Goal: Transaction & Acquisition: Obtain resource

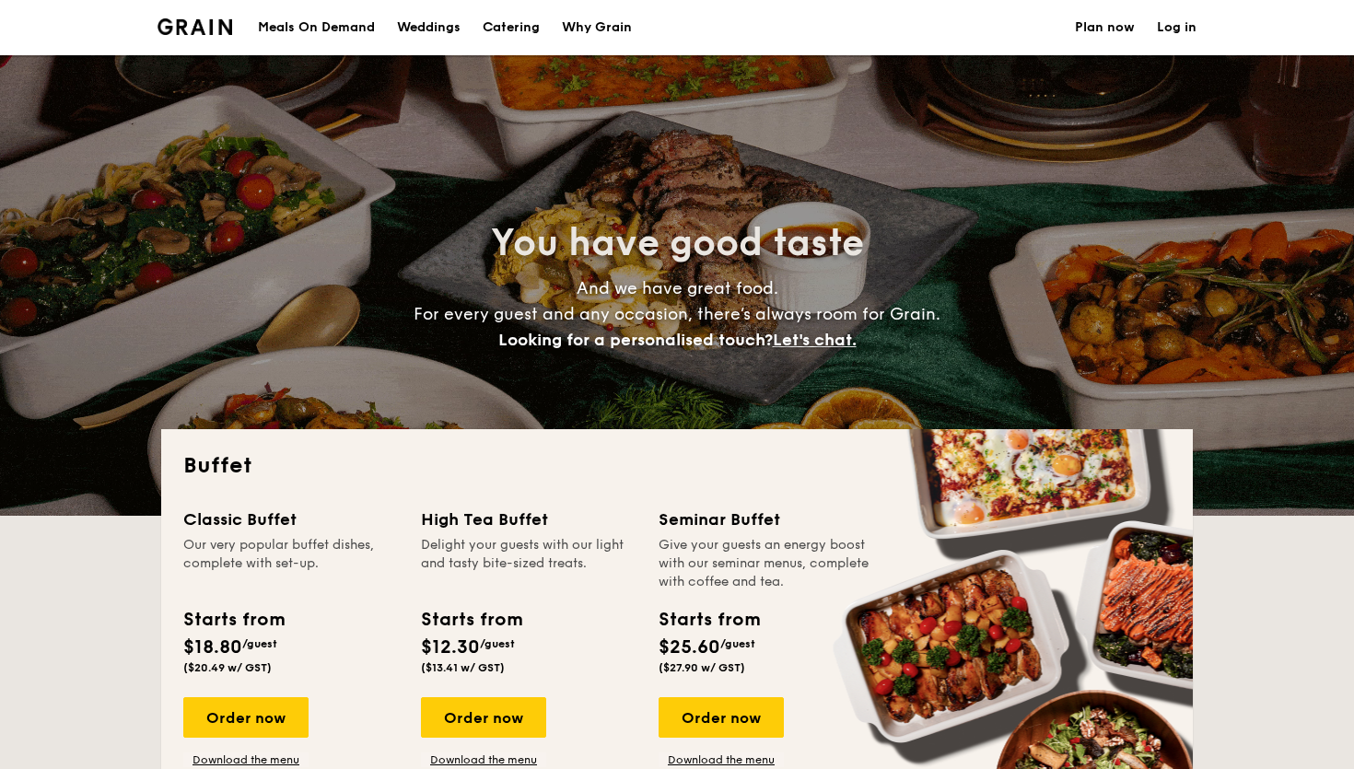
select select
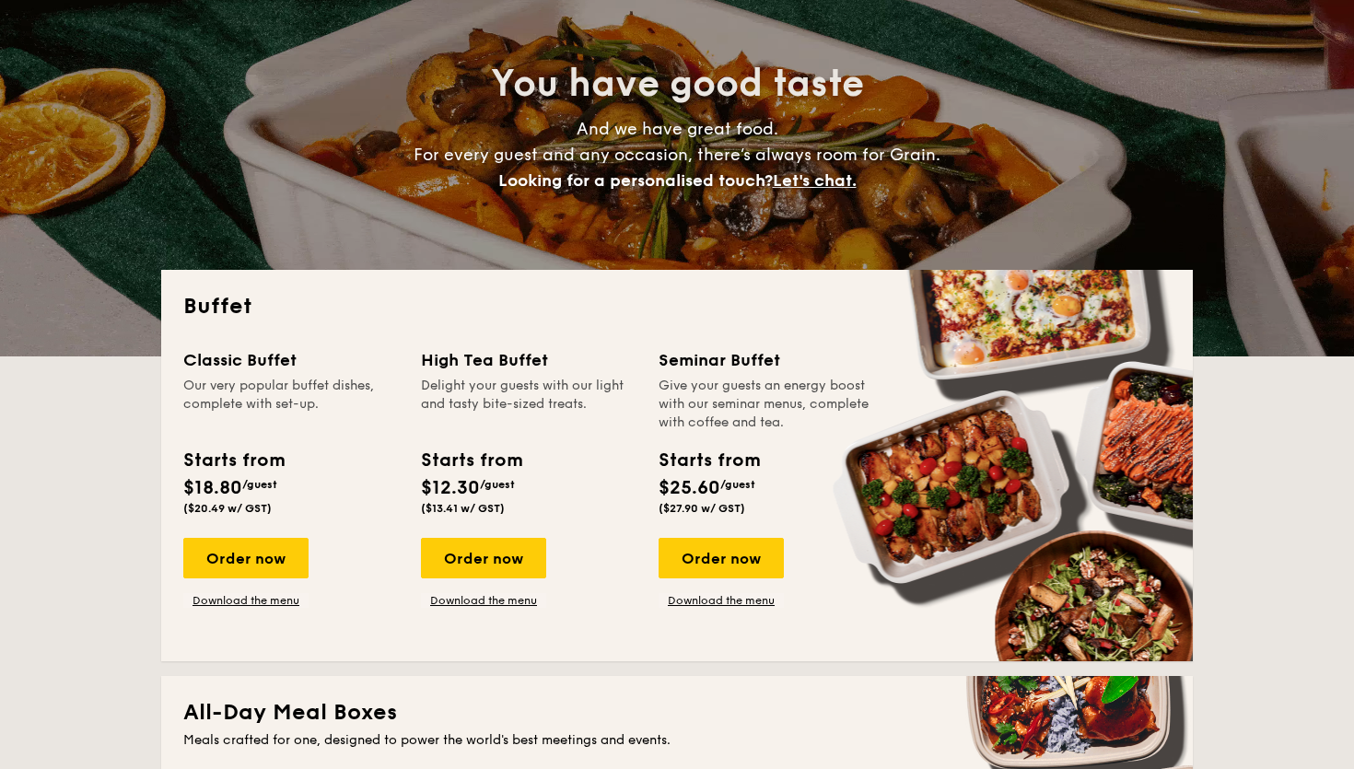
scroll to position [323, 0]
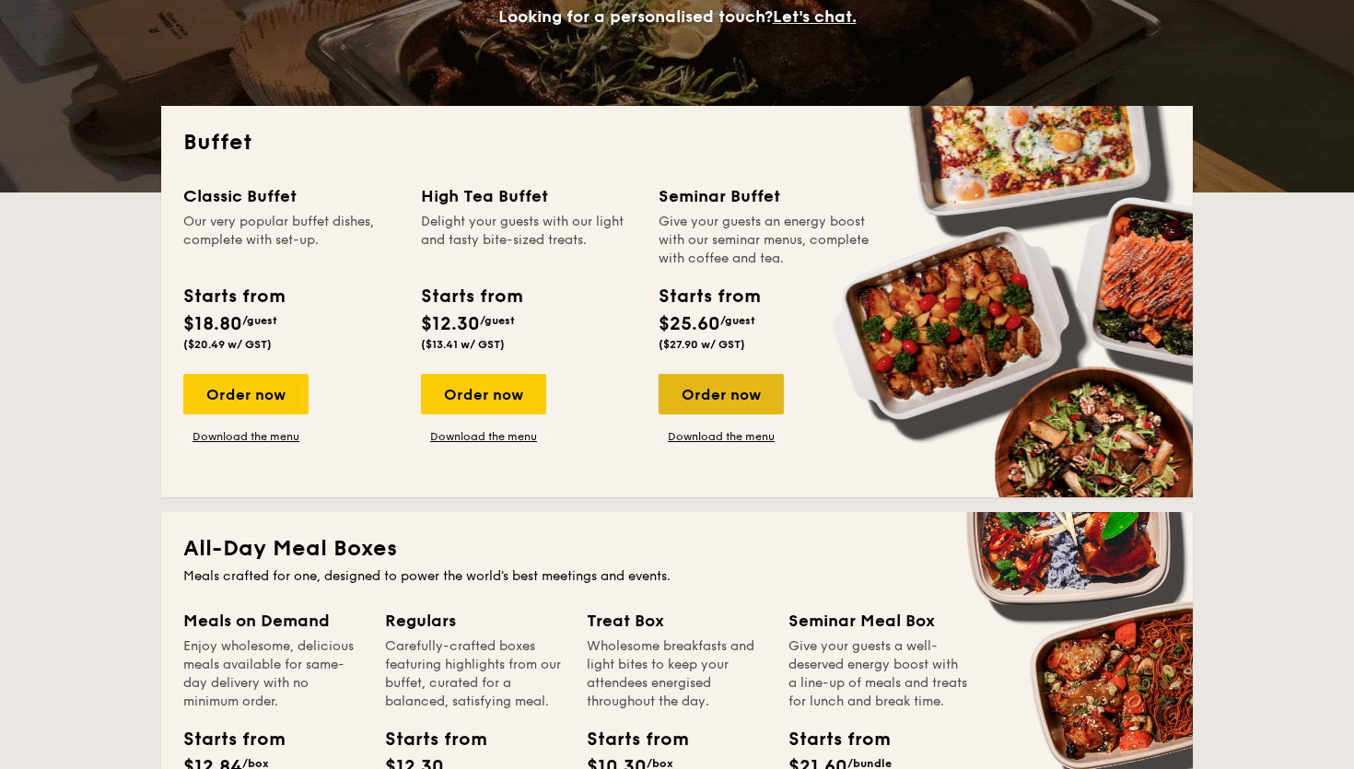
click at [751, 396] on div "Order now" at bounding box center [721, 394] width 125 height 41
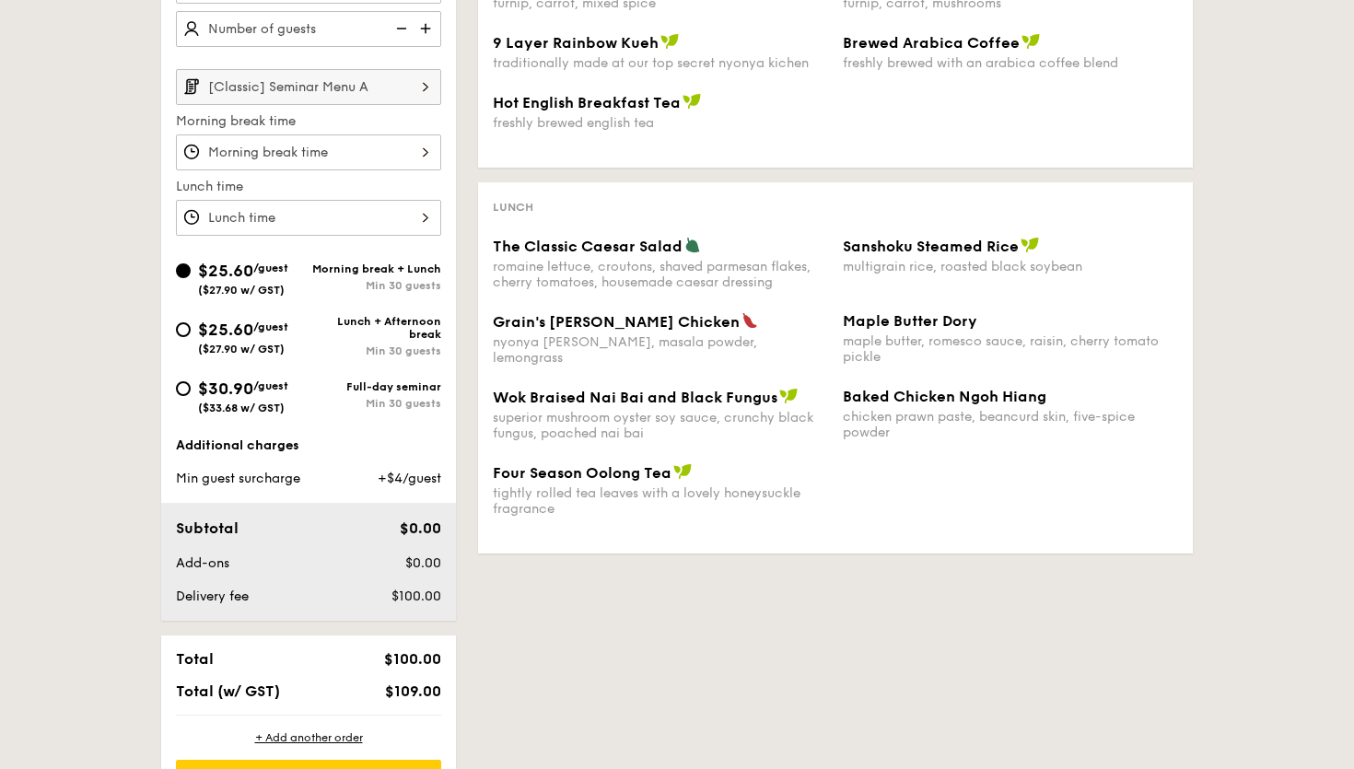
scroll to position [533, 0]
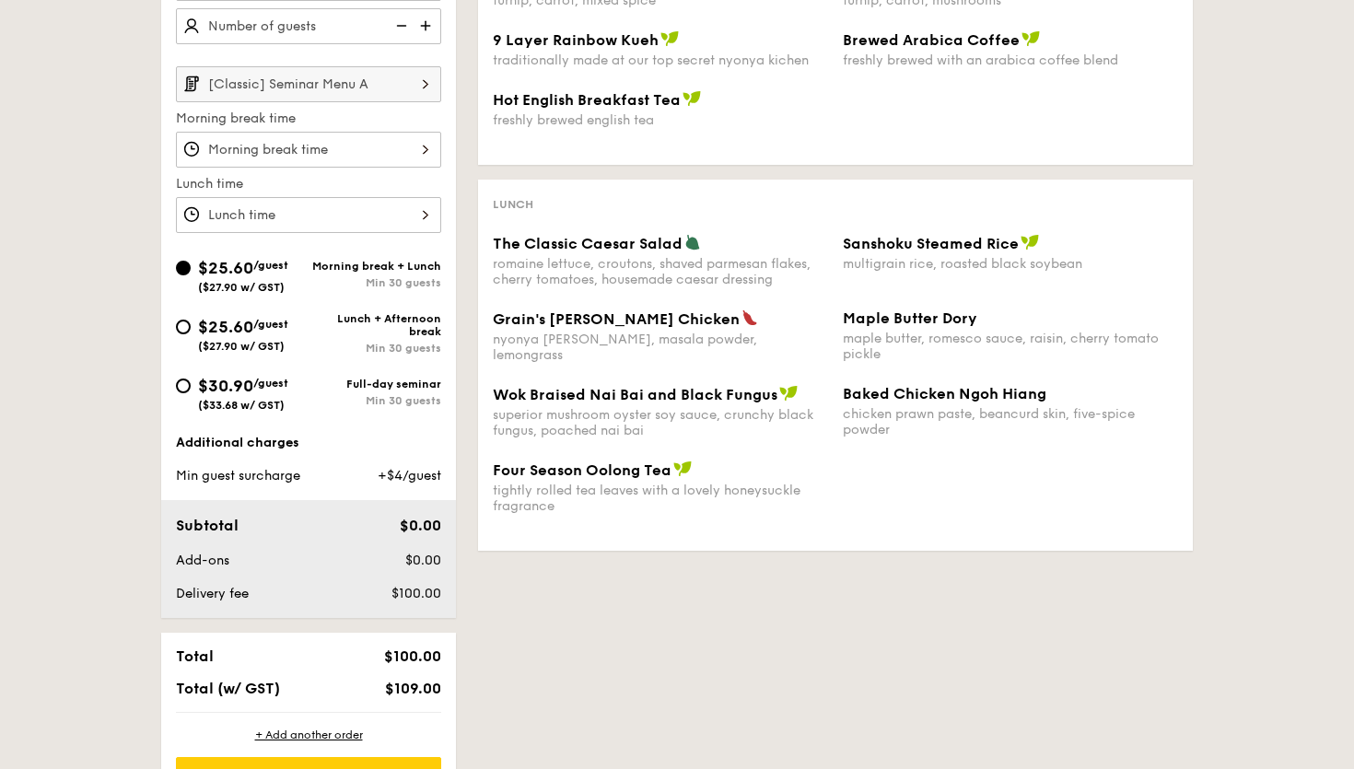
scroll to position [323, 0]
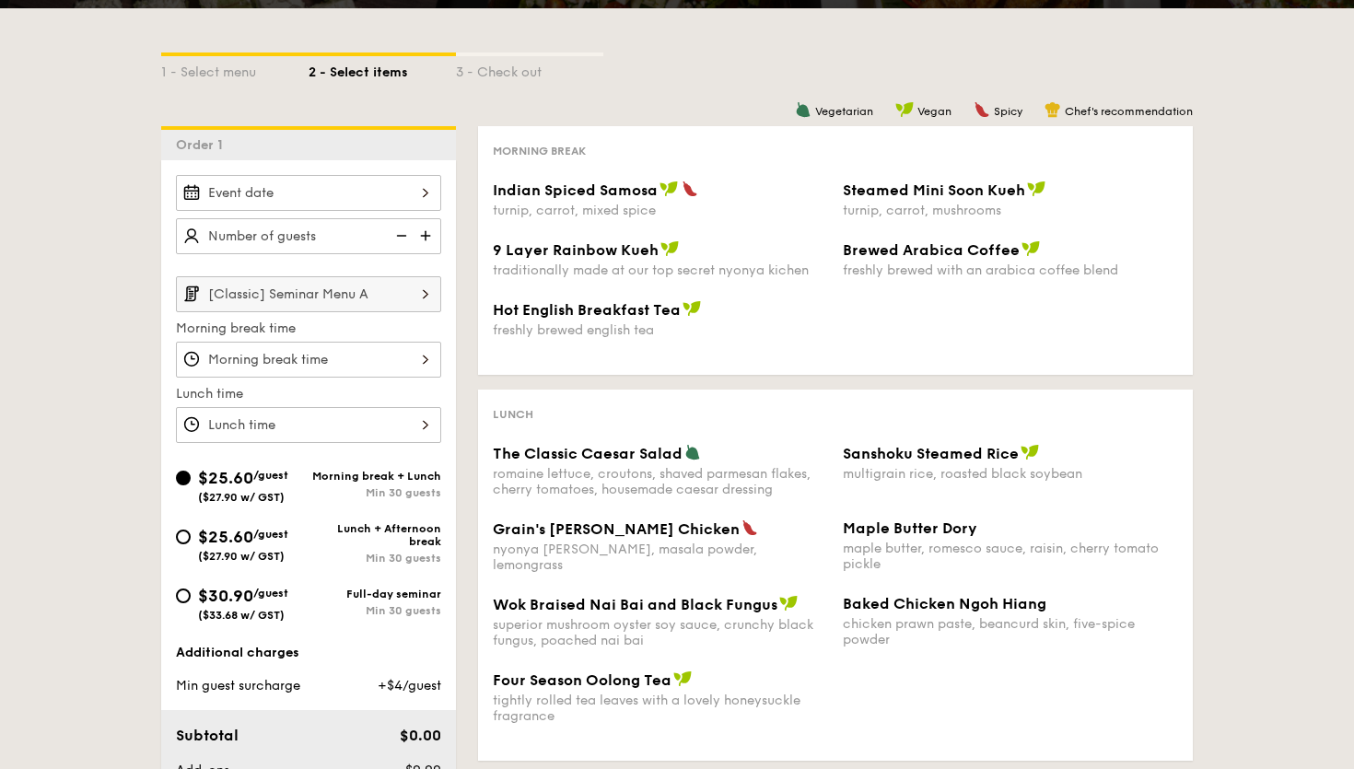
select select
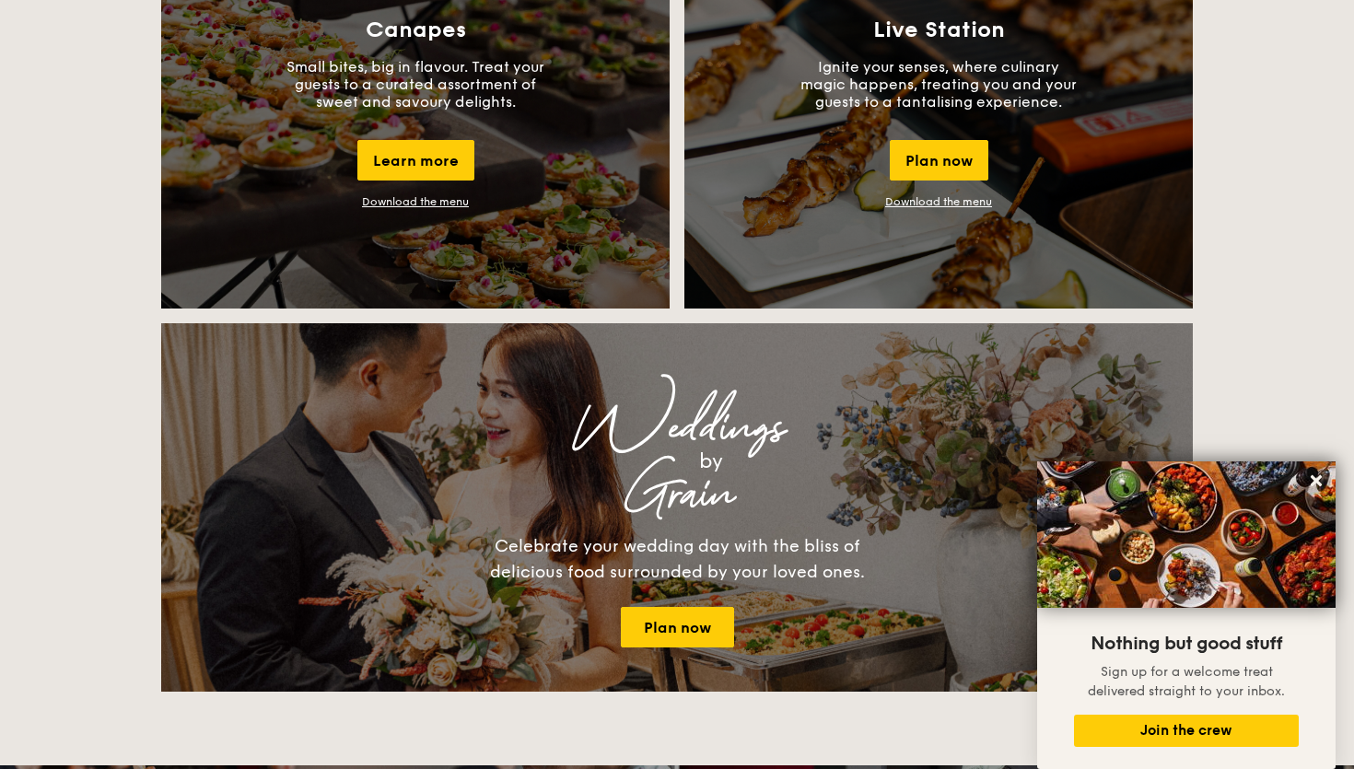
scroll to position [1606, 0]
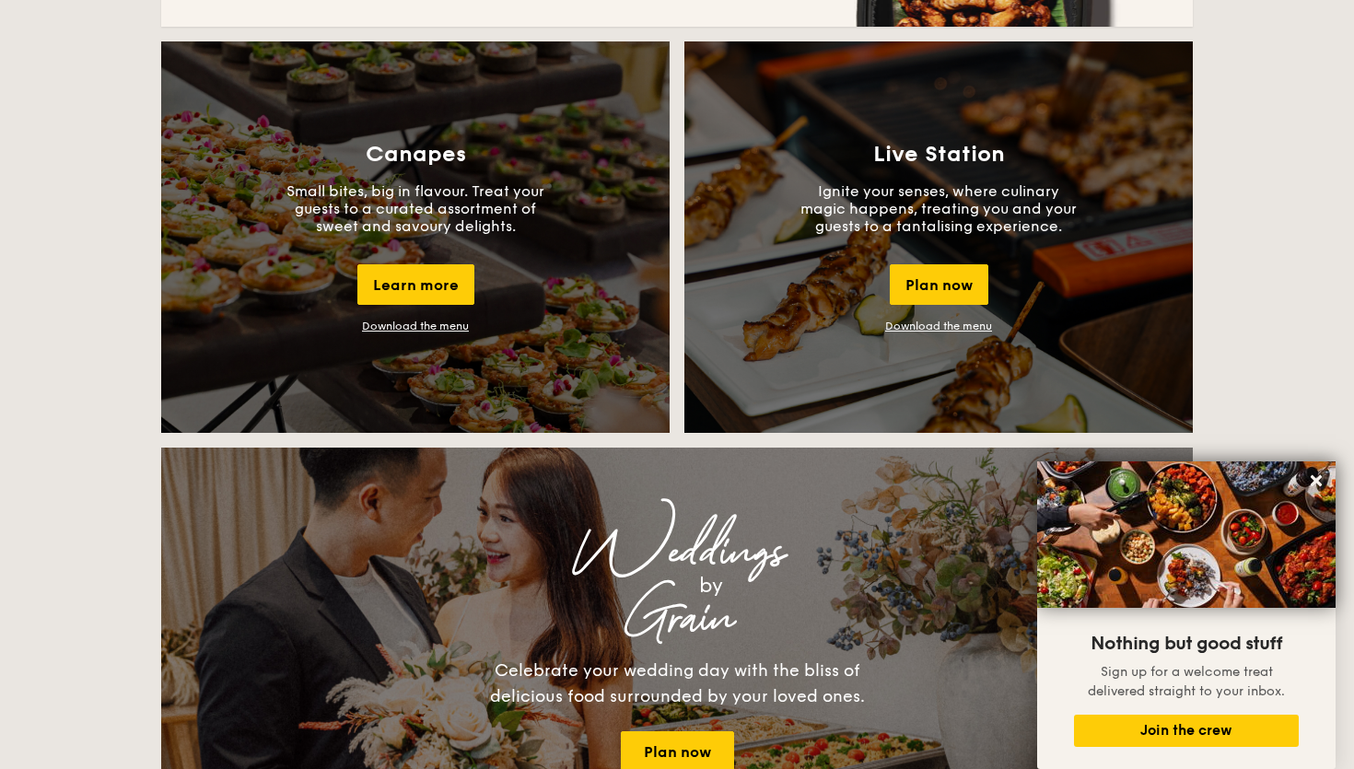
click at [415, 333] on div "Canapes Small bites, big in flavour. Treat your guests to a curated assortment …" at bounding box center [415, 236] width 508 height 391
click at [411, 329] on link "Download the menu" at bounding box center [415, 326] width 107 height 13
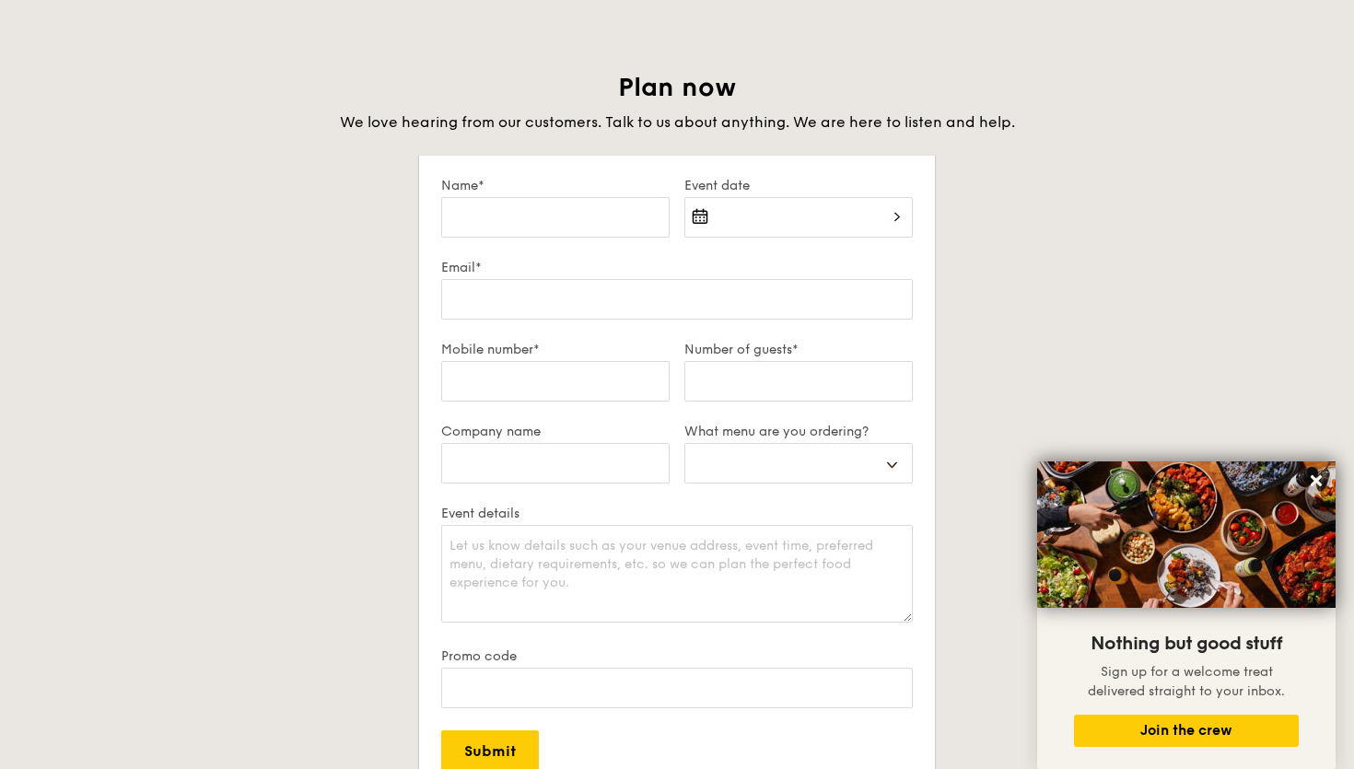
scroll to position [3422, 0]
